Goal: Transaction & Acquisition: Purchase product/service

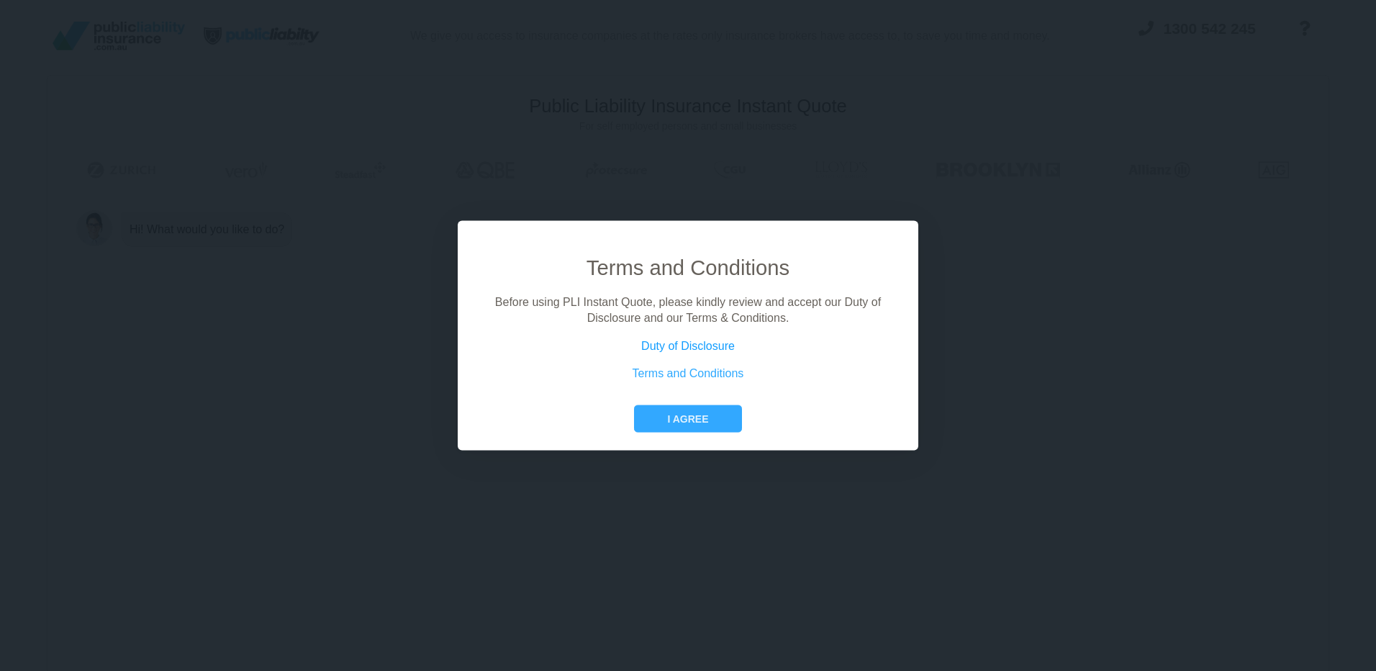
click at [691, 345] on link "Duty of Disclosure" at bounding box center [688, 345] width 94 height 12
click at [699, 417] on button "I agree" at bounding box center [687, 417] width 107 height 27
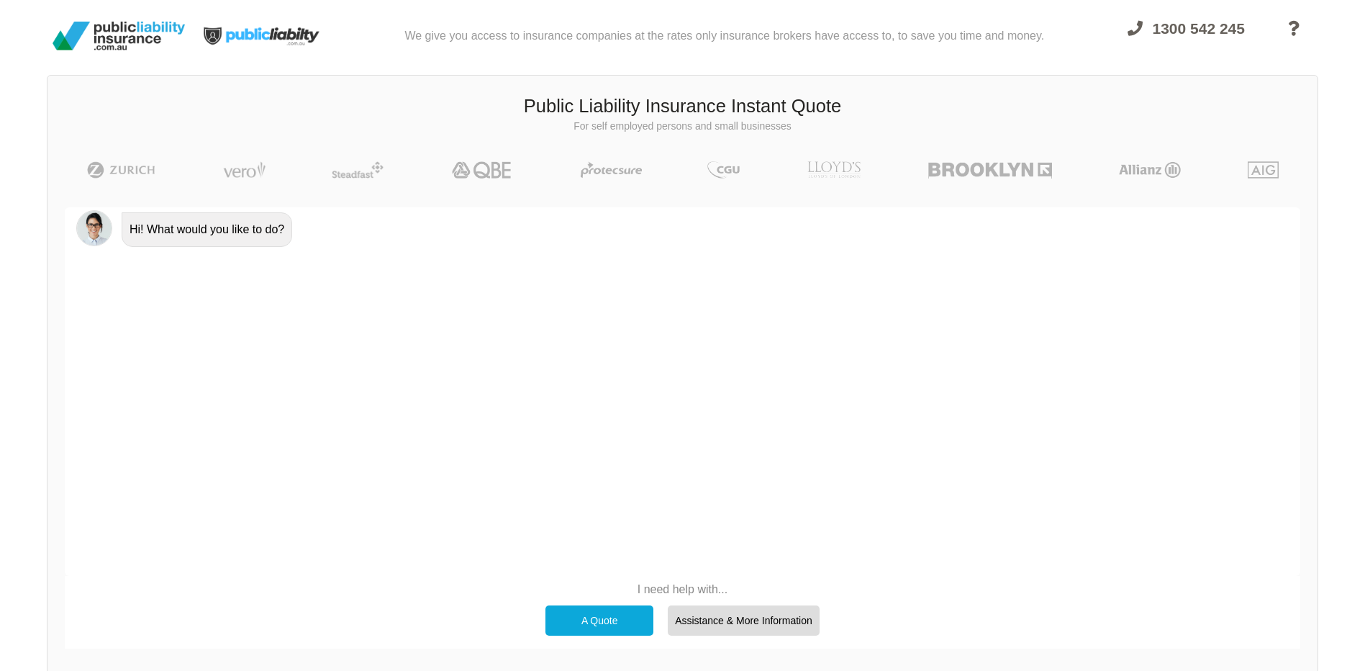
click at [599, 620] on div "A Quote" at bounding box center [599, 620] width 108 height 30
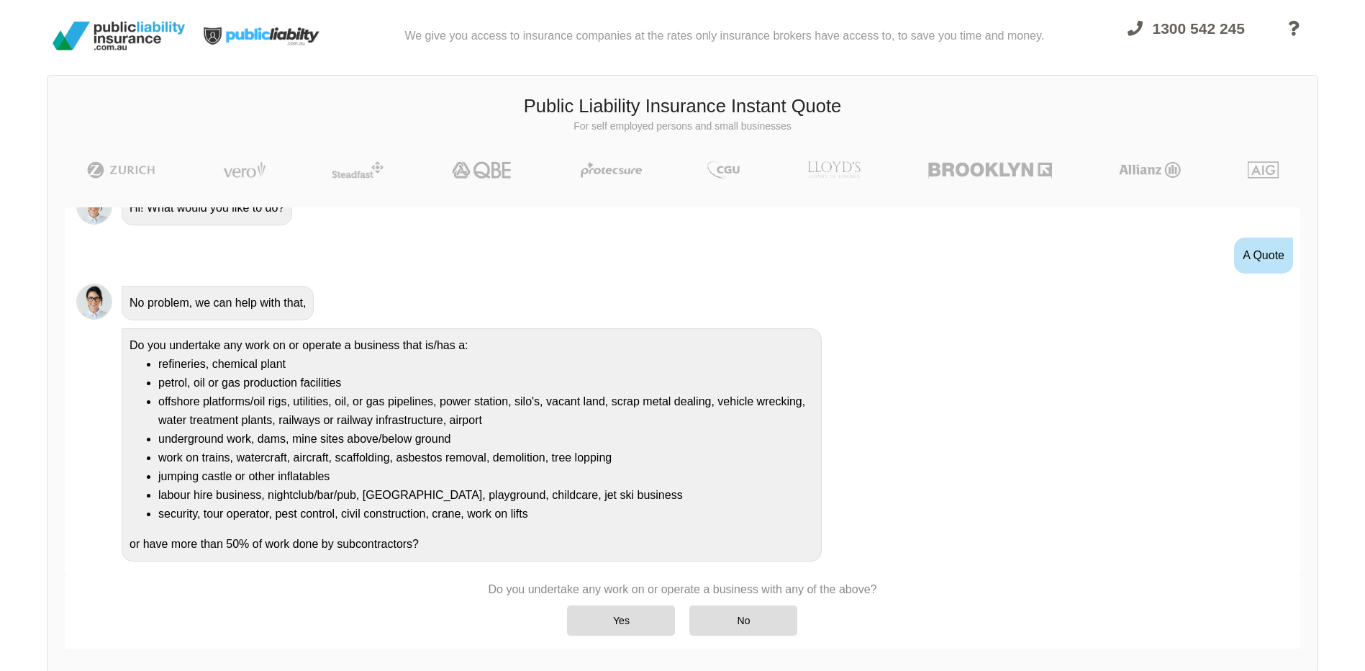
scroll to position [26, 0]
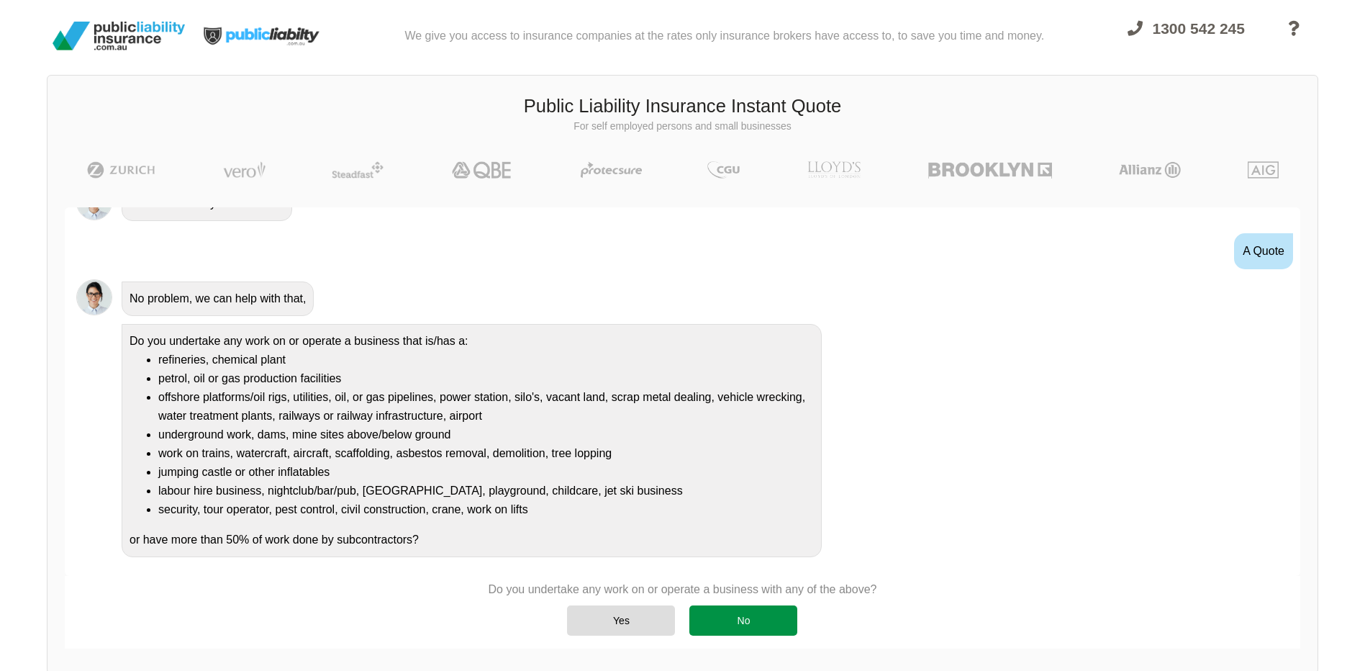
click at [737, 615] on div "No" at bounding box center [743, 620] width 108 height 30
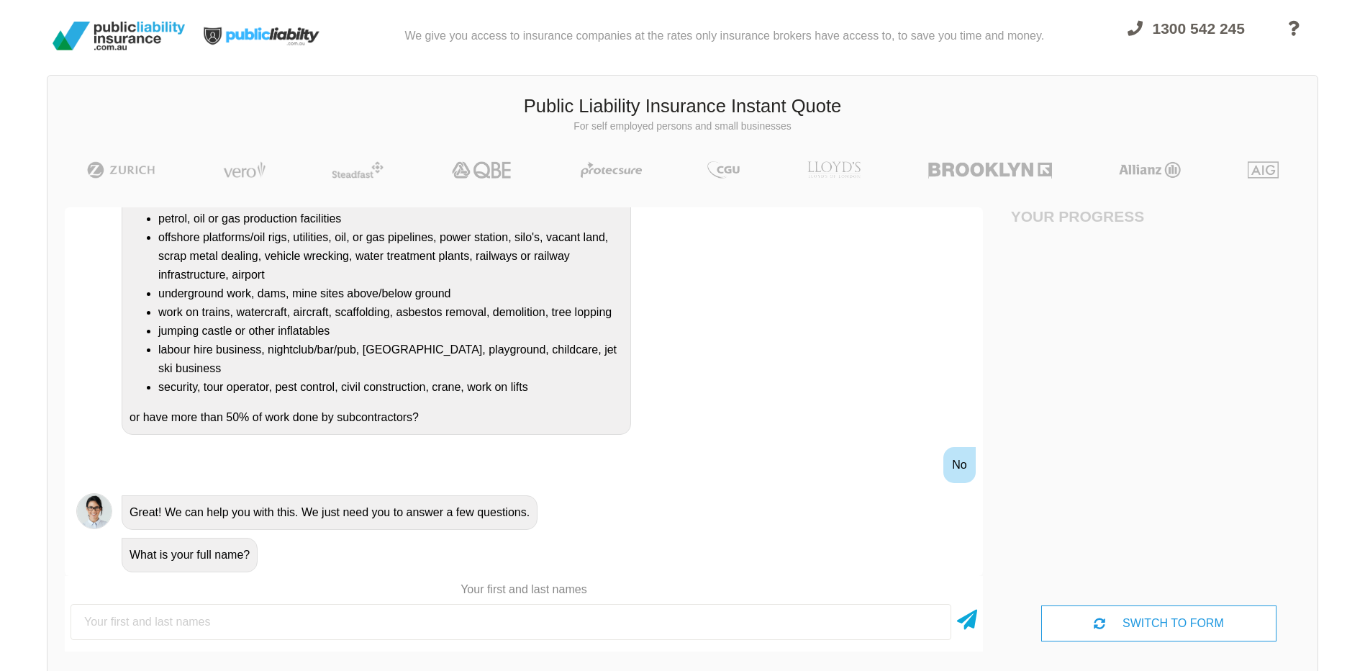
scroll to position [201, 0]
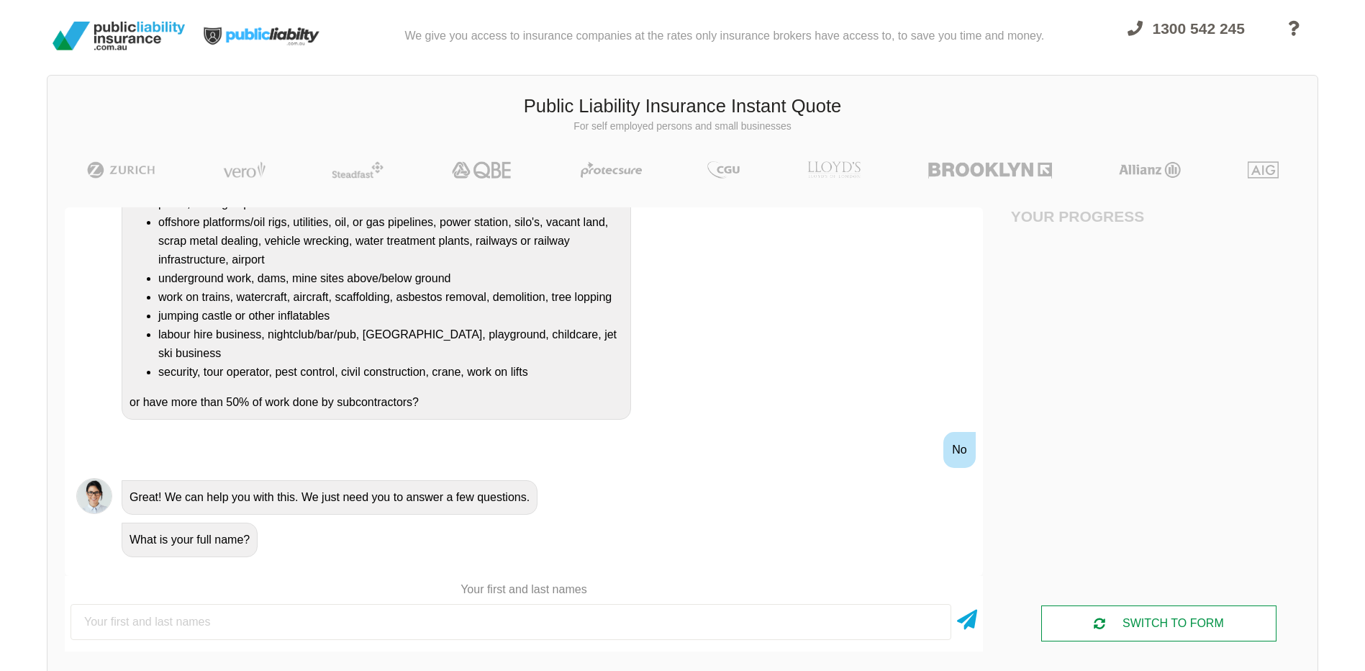
click at [1130, 619] on div "SWITCH TO FORM" at bounding box center [1158, 623] width 235 height 36
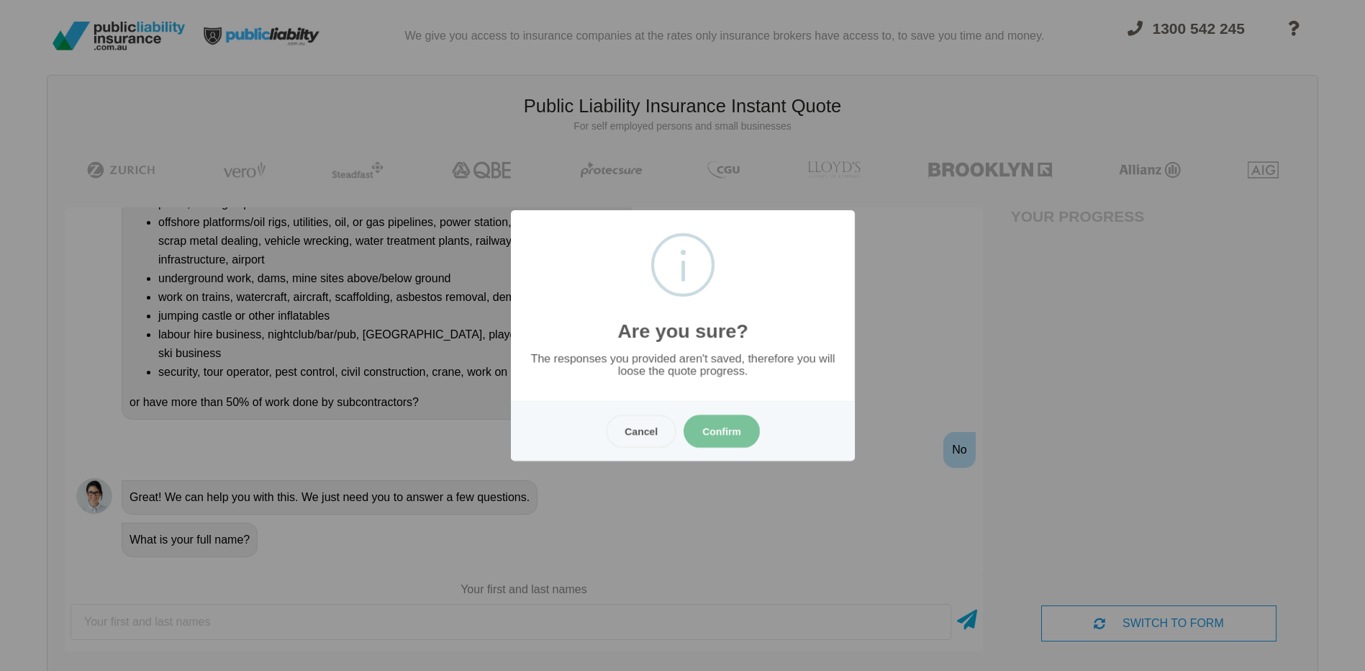
click at [730, 428] on button "Confirm" at bounding box center [722, 430] width 76 height 33
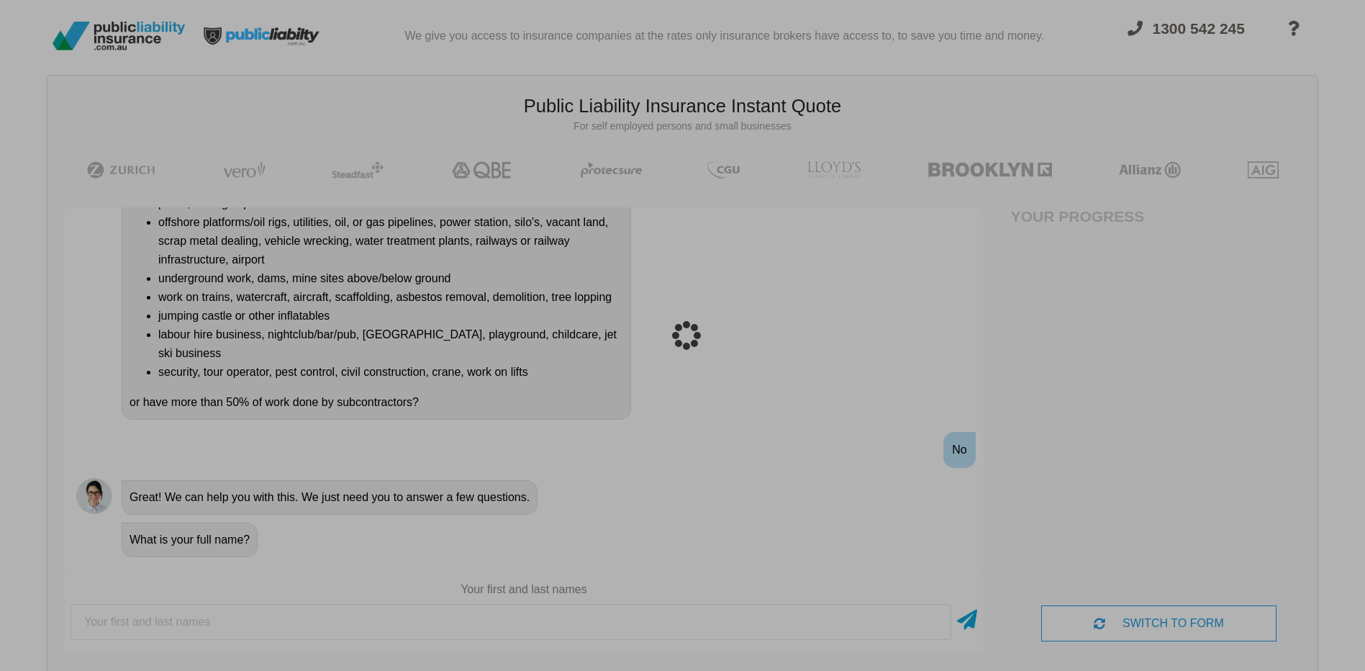
scroll to position [36, 0]
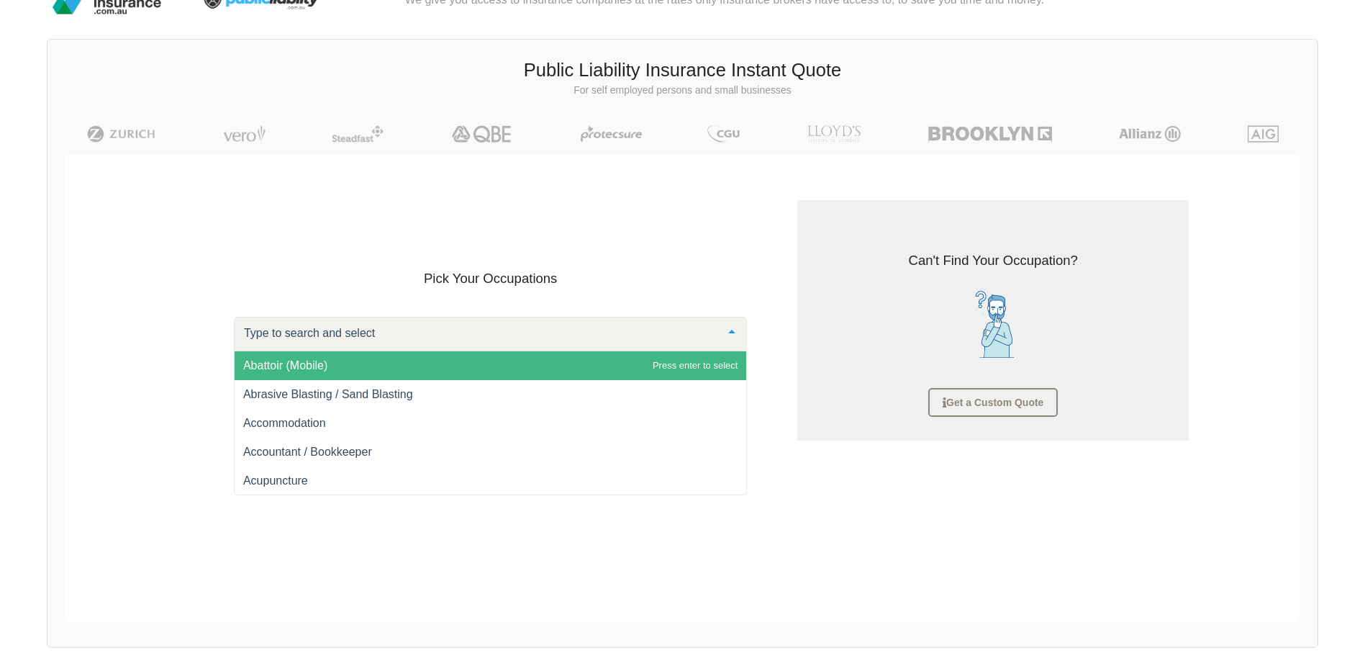
click at [415, 334] on div at bounding box center [491, 334] width 514 height 35
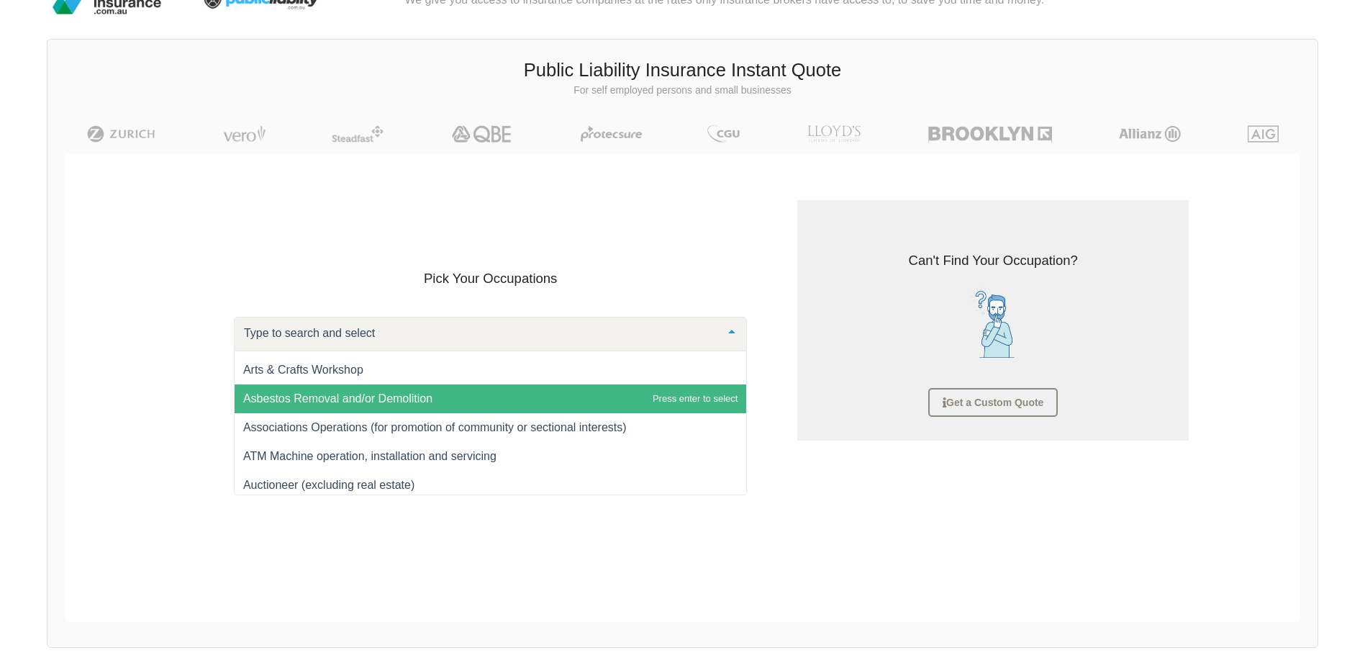
scroll to position [1017, 0]
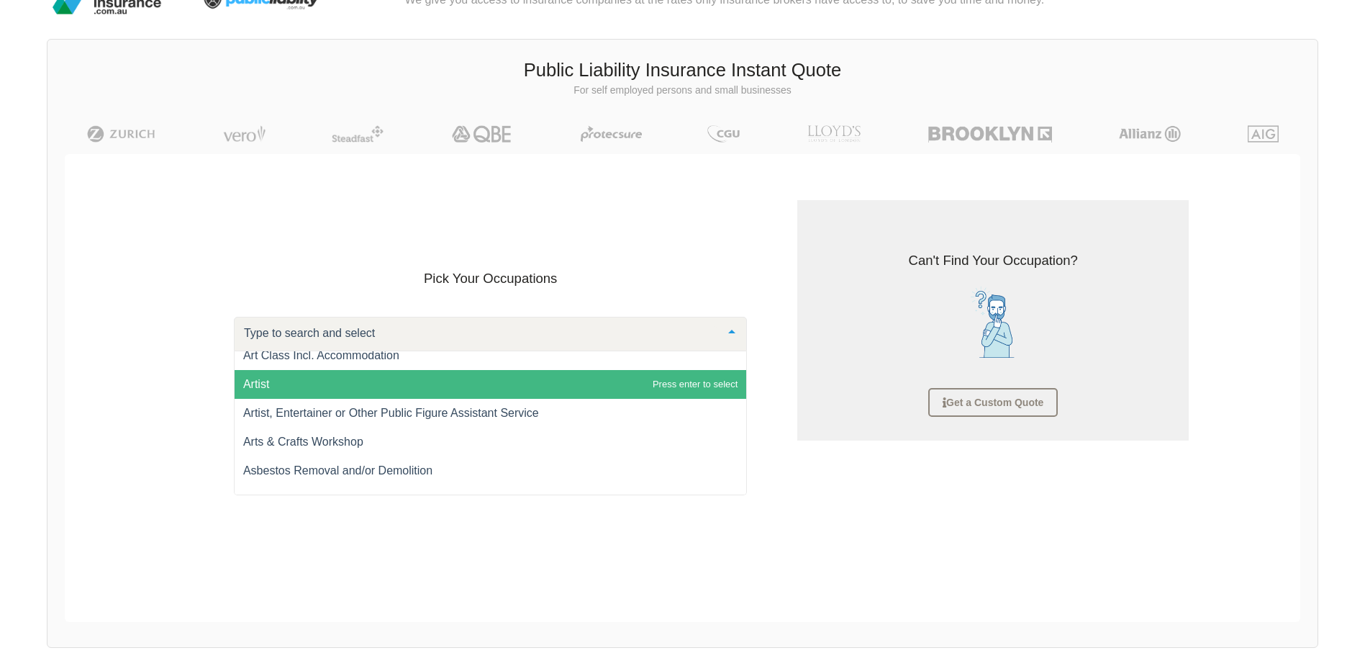
click at [292, 389] on span "Artist" at bounding box center [491, 384] width 512 height 29
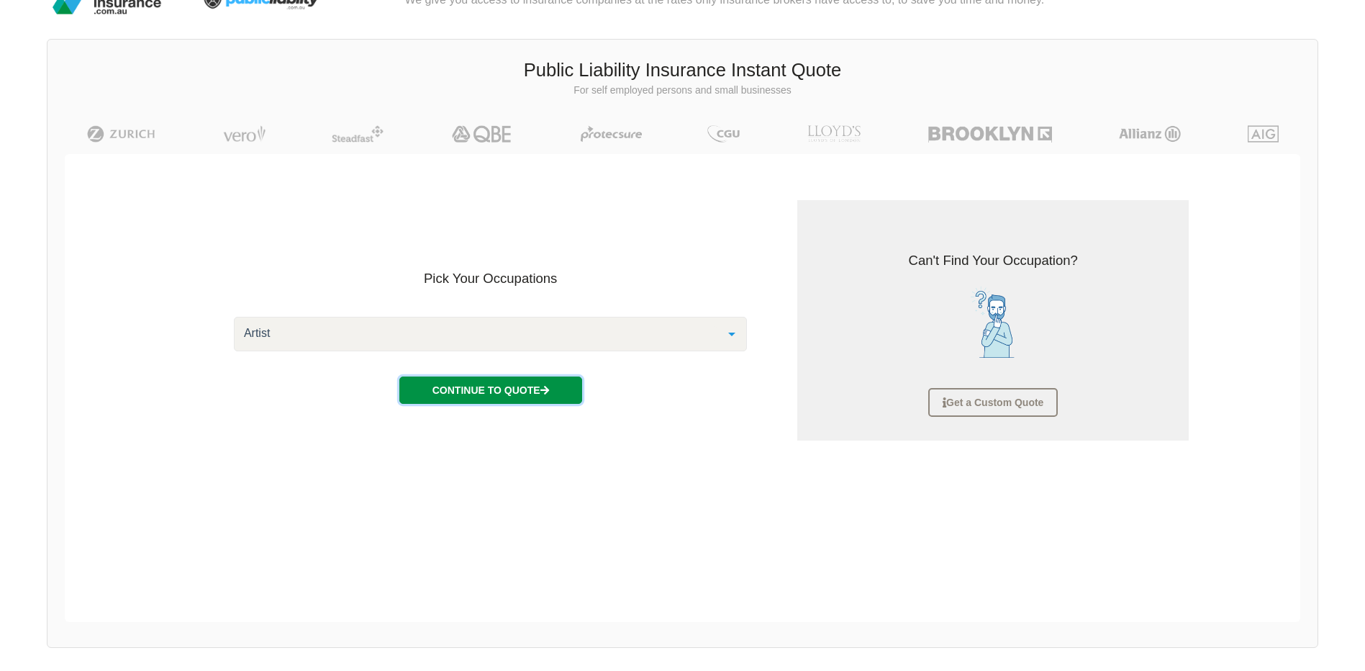
click at [547, 392] on icon "button" at bounding box center [544, 390] width 9 height 10
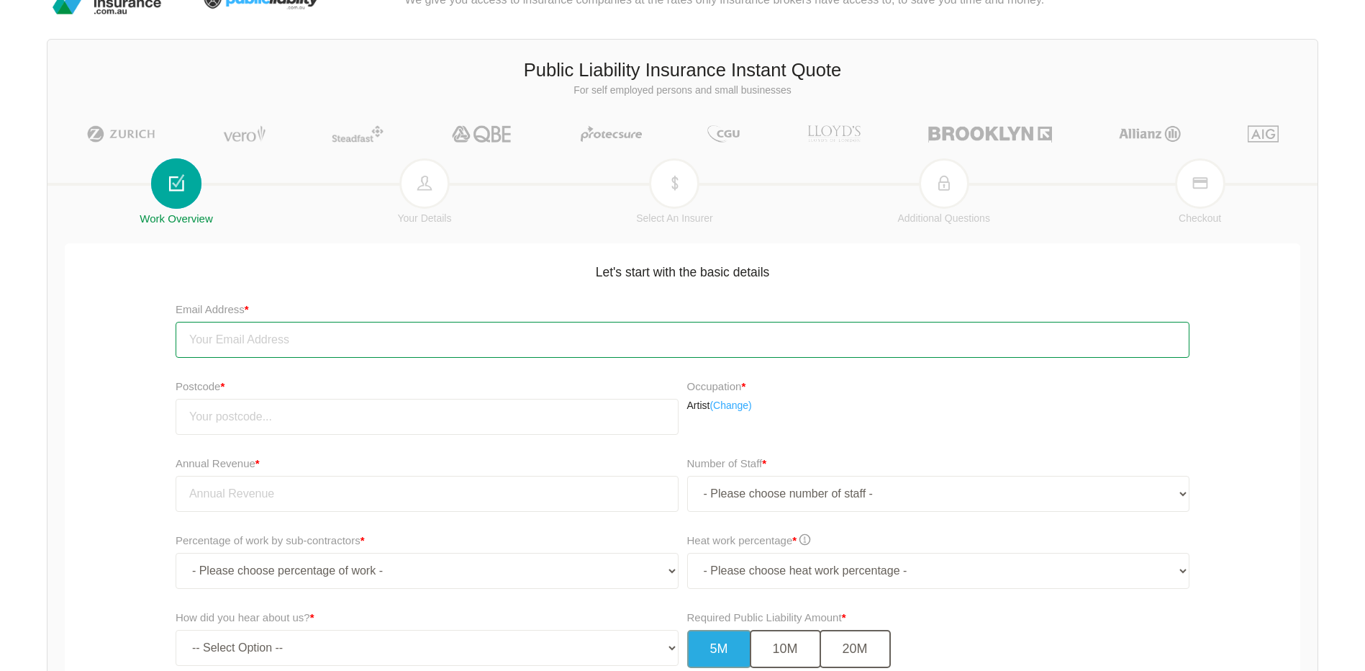
click at [244, 334] on input "email" at bounding box center [683, 340] width 1014 height 36
type input "[EMAIL_ADDRESS][DOMAIN_NAME]"
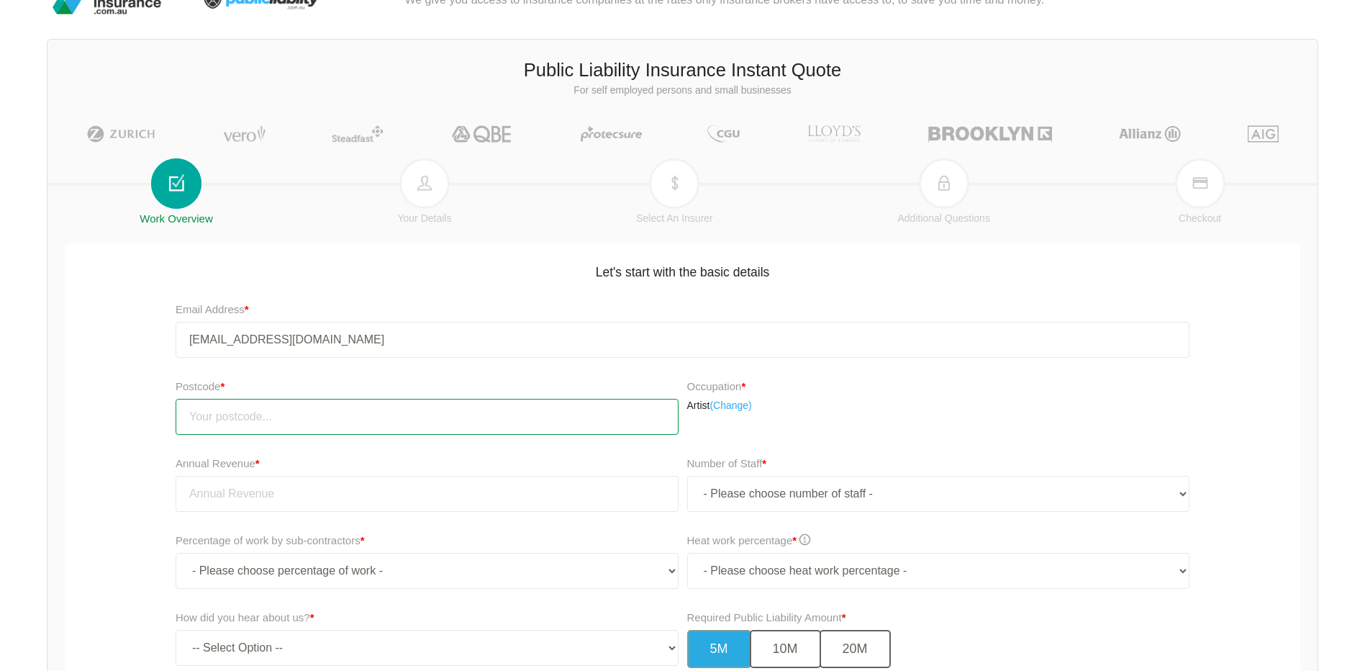
click at [236, 414] on input "number" at bounding box center [427, 417] width 503 height 36
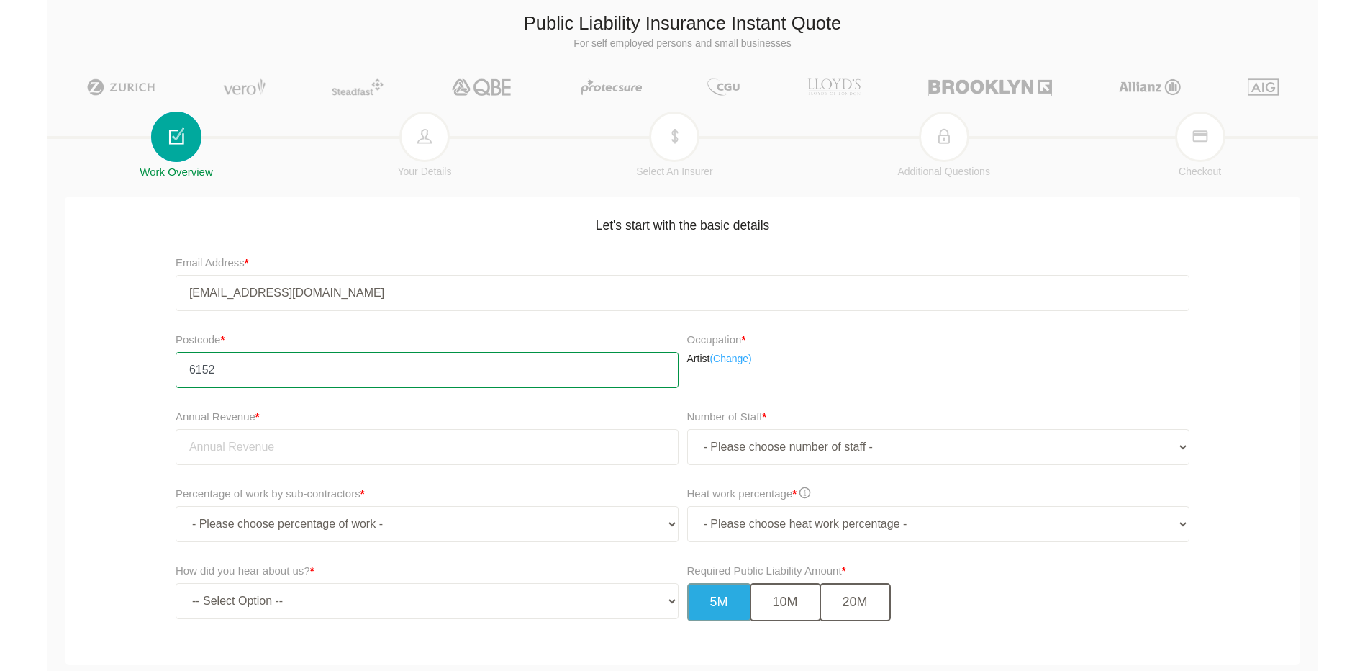
scroll to position [108, 0]
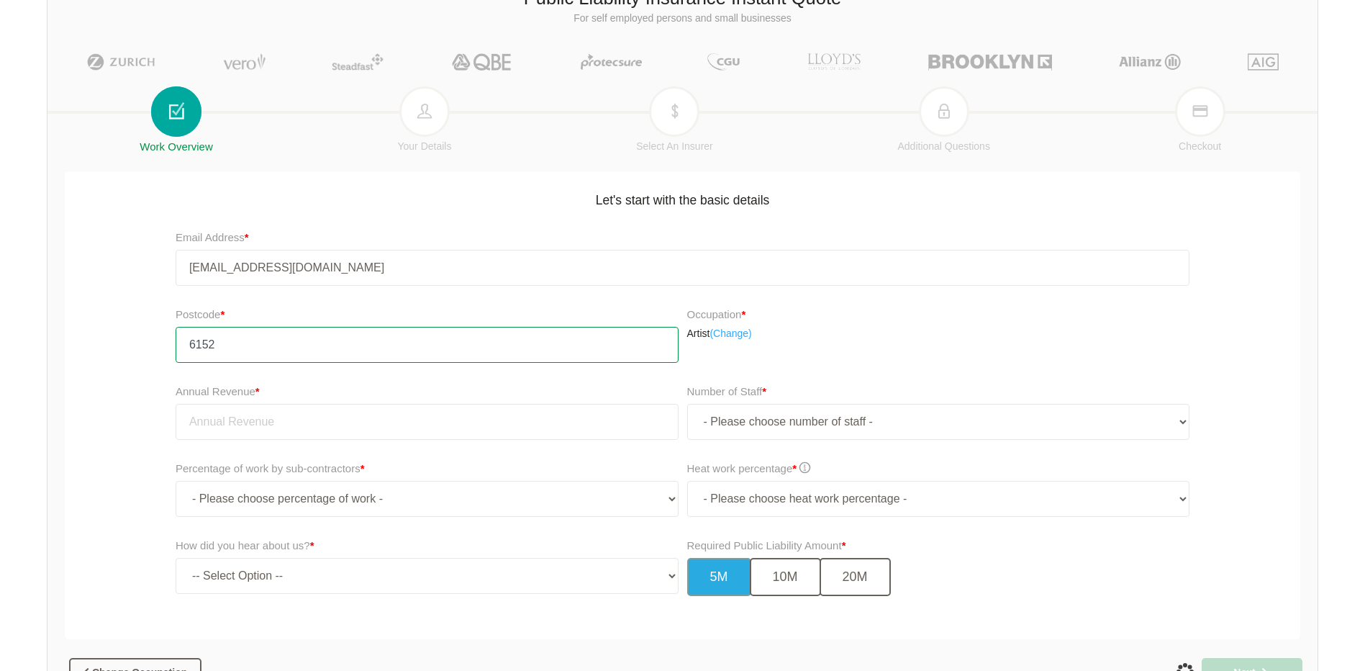
type input "6152"
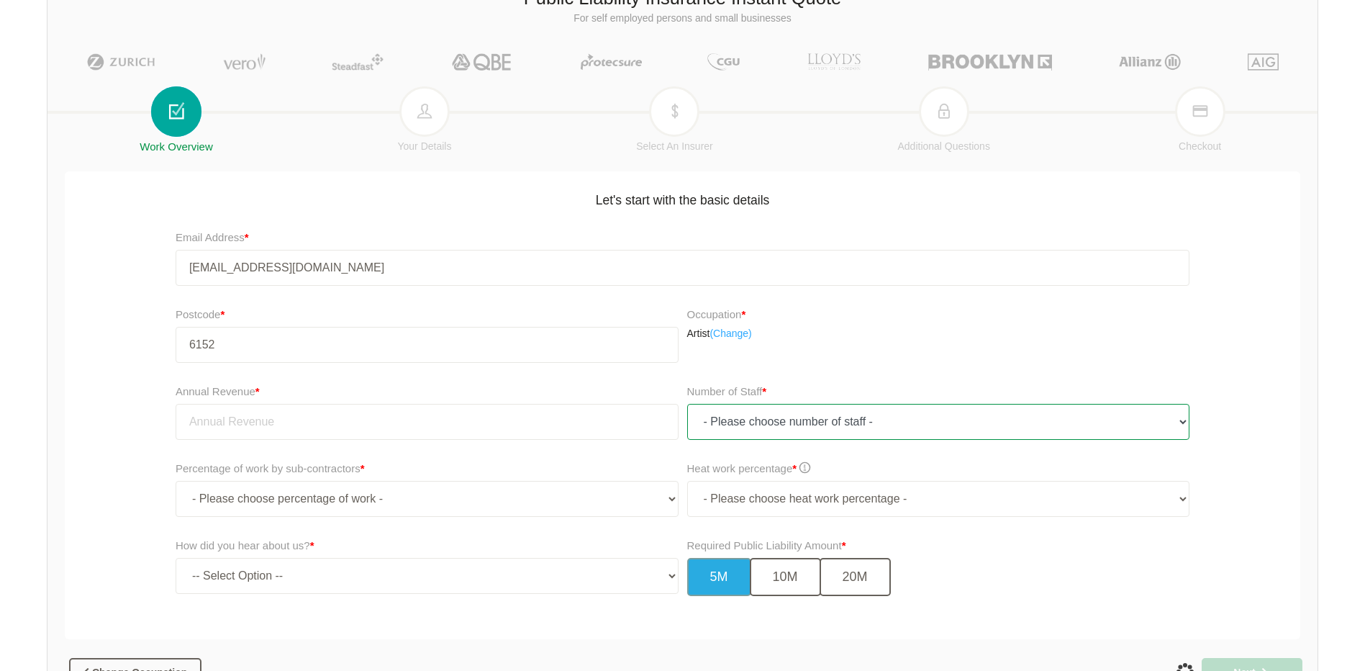
click at [768, 420] on select "- Please choose number of staff - 1 2 3 4 5 6 7 8 9 10 11+" at bounding box center [938, 422] width 503 height 36
select select "1"
click at [687, 404] on select "- Please choose number of staff - 1 2 3 4 5 6 7 8 9 10 11+" at bounding box center [938, 422] width 503 height 36
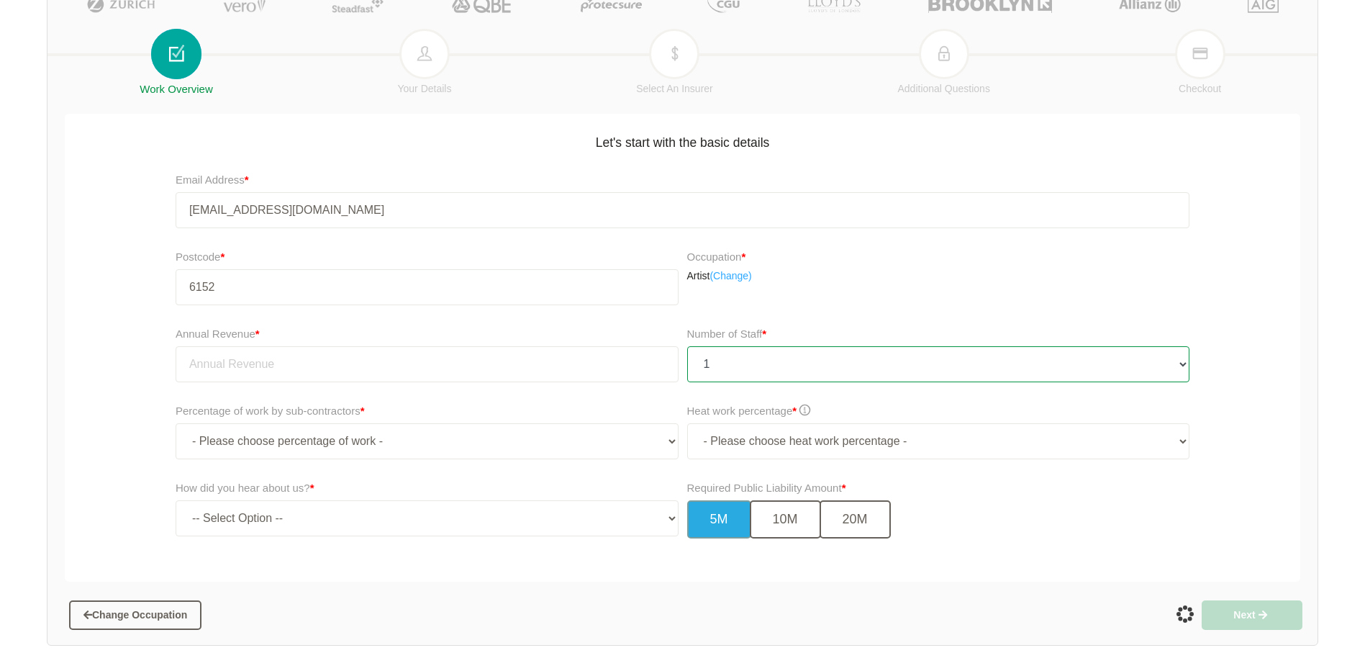
scroll to position [236, 0]
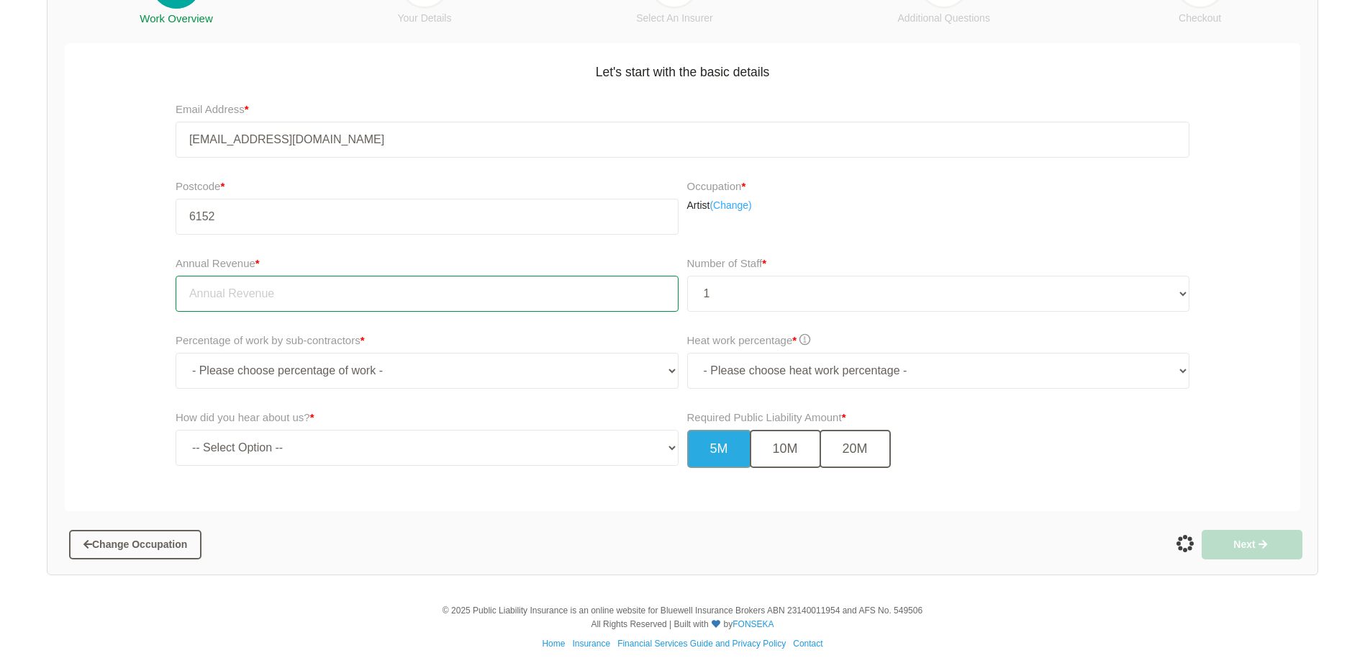
click at [261, 287] on input "tel" at bounding box center [427, 294] width 503 height 36
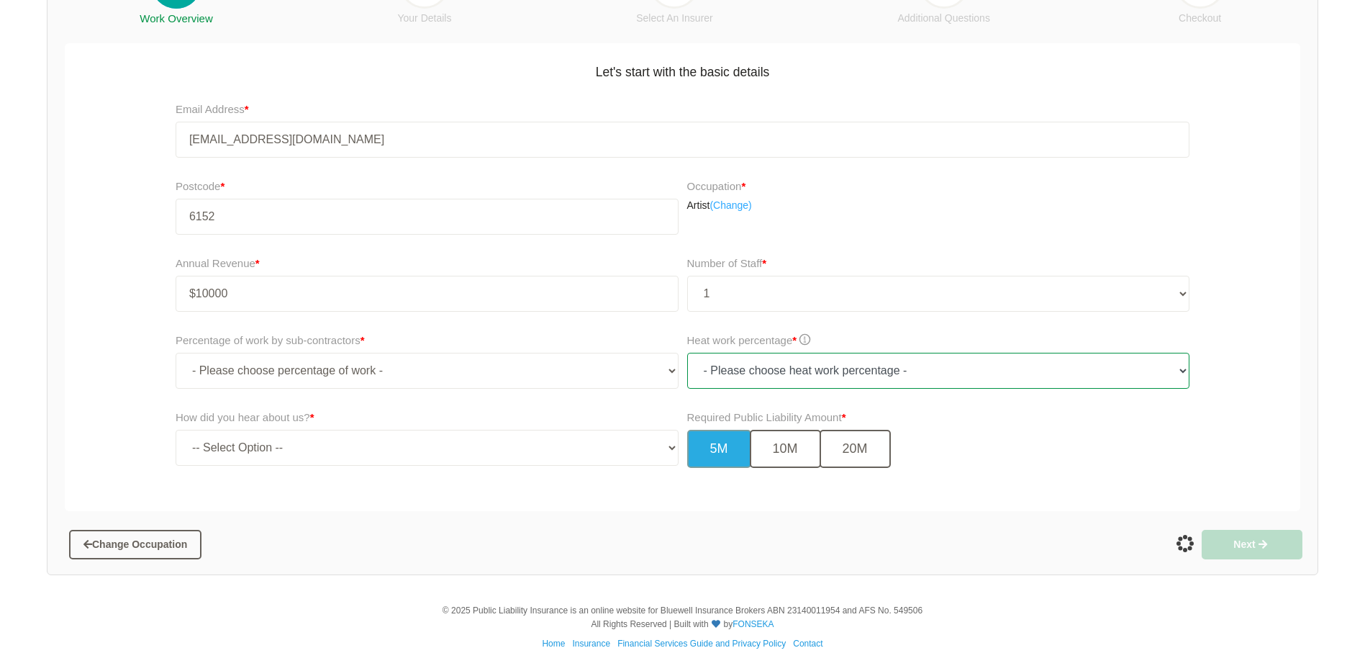
type input "10,000.00"
click at [845, 373] on select "- Please choose heat work percentage - 0% 0 to 5% Above 5%" at bounding box center [938, 371] width 503 height 36
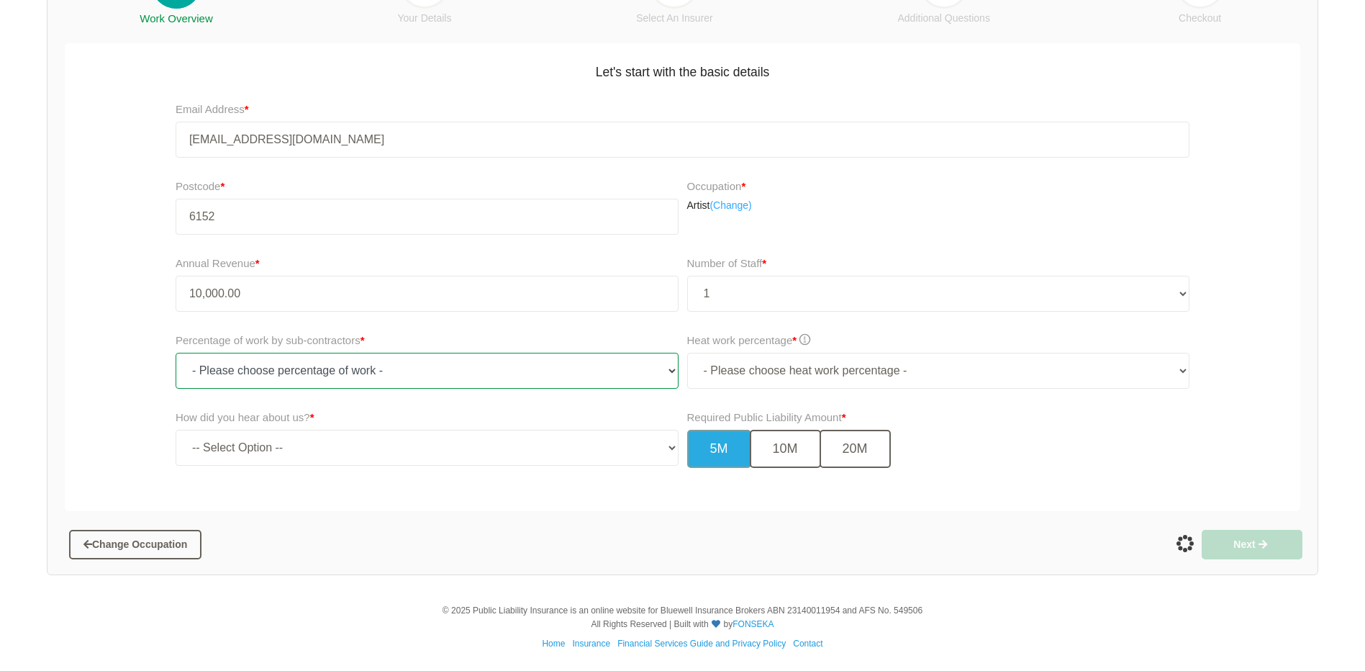
click at [412, 368] on select "- Please choose percentage of work - 0% 0 to 9.99% 10% to 19.99% 20% to 29.99% …" at bounding box center [427, 371] width 503 height 36
select select "0"
click at [176, 353] on select "- Please choose percentage of work - 0% 0 to 9.99% 10% to 19.99% 20% to 29.99% …" at bounding box center [427, 371] width 503 height 36
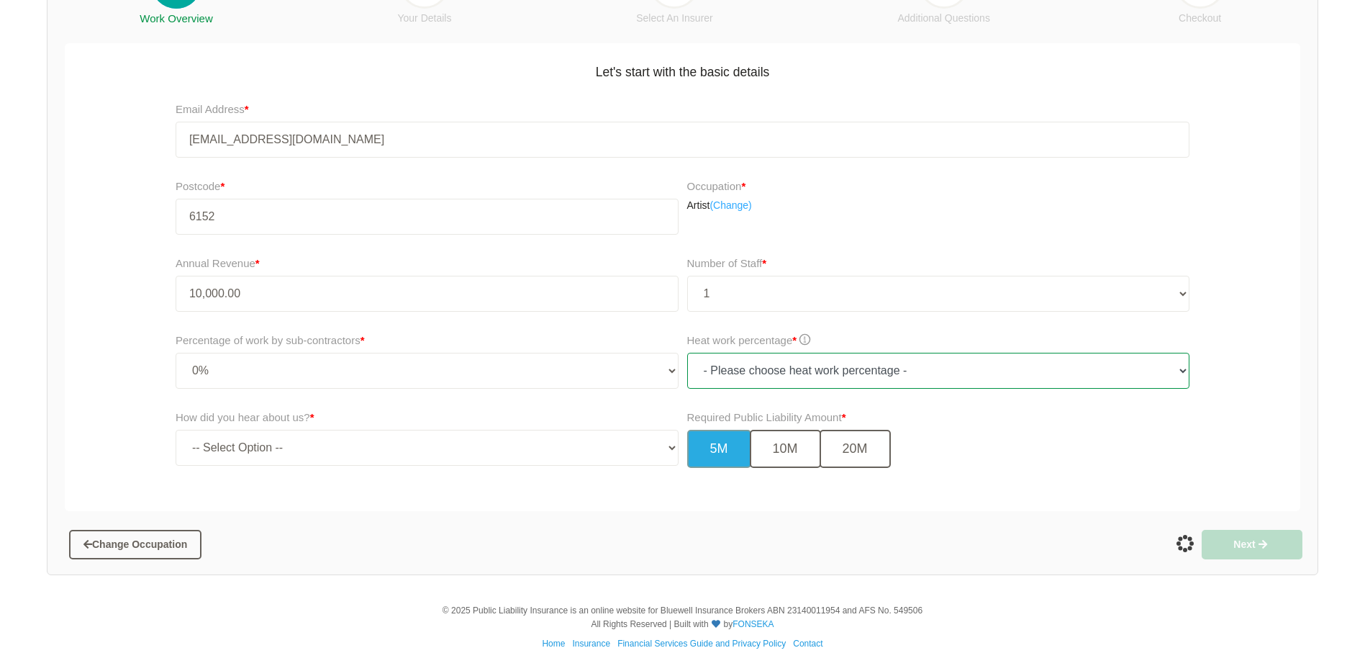
click at [748, 366] on select "- Please choose heat work percentage - 0% 0 to 5% Above 5%" at bounding box center [938, 371] width 503 height 36
select select "0"
click at [687, 353] on select "- Please choose heat work percentage - 0% 0 to 5% Above 5%" at bounding box center [938, 371] width 503 height 36
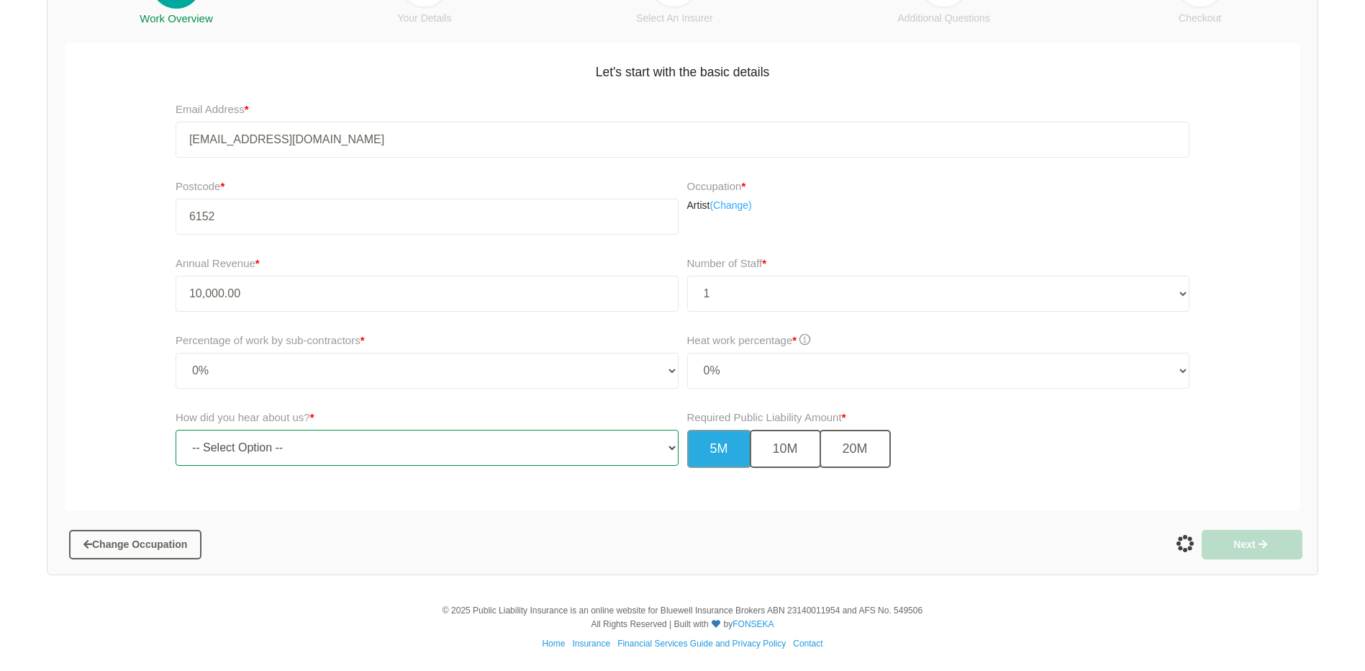
click at [288, 448] on select "-- Select Option -- TV Commercial Google Search Bing Search Referred by Someone…" at bounding box center [427, 448] width 503 height 36
select select "google"
click at [176, 430] on select "-- Select Option -- TV Commercial Google Search Bing Search Referred by Someone…" at bounding box center [427, 448] width 503 height 36
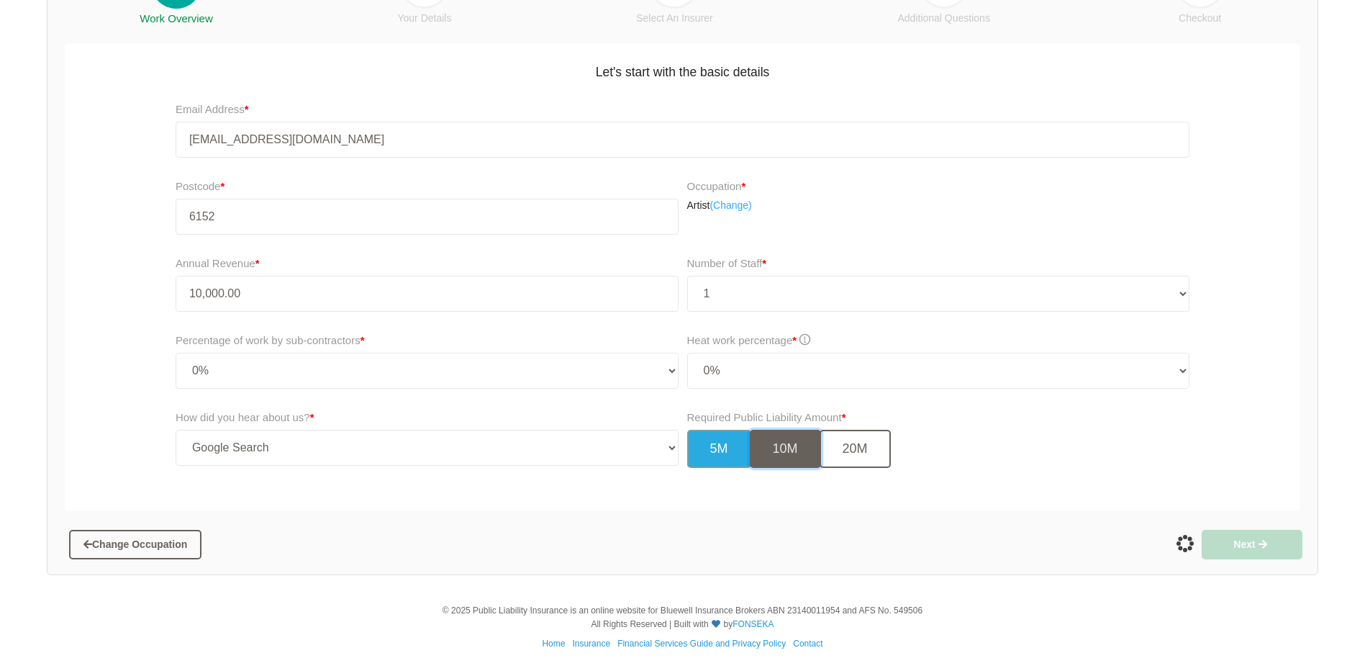
click at [794, 441] on button "10M" at bounding box center [785, 449] width 71 height 38
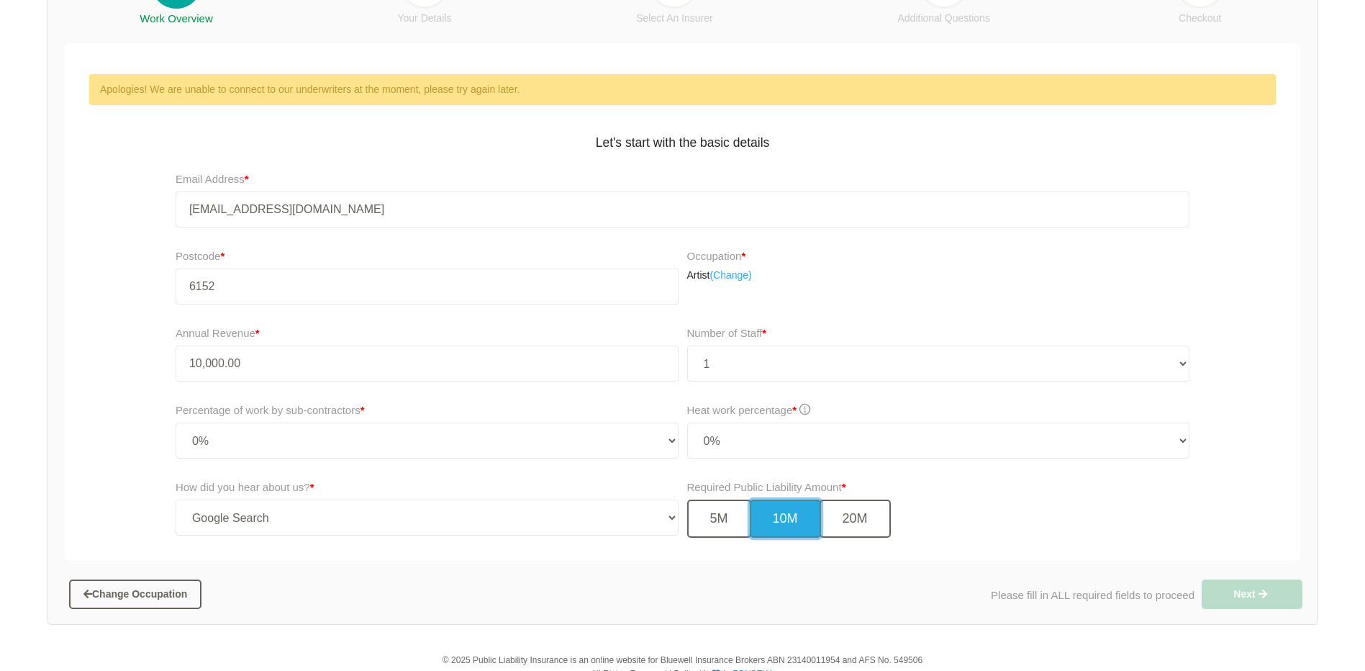
scroll to position [0, 0]
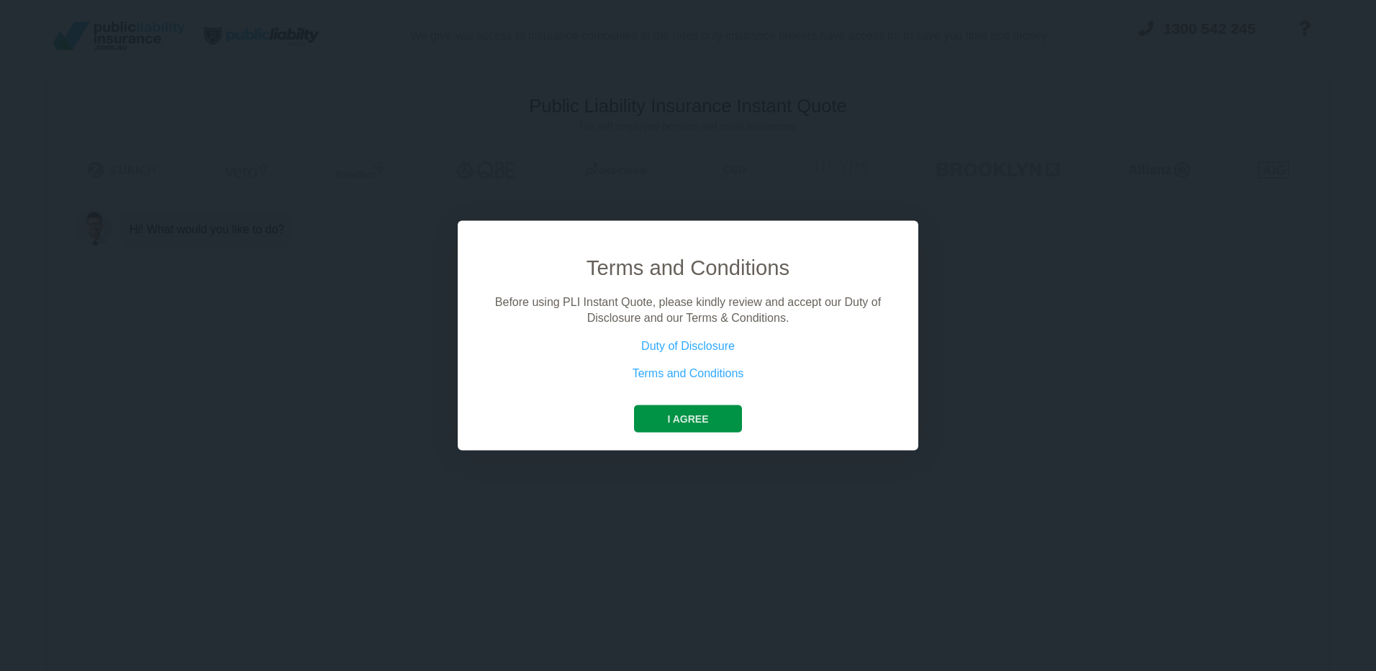
click at [702, 419] on button "I agree" at bounding box center [687, 417] width 107 height 27
